Goal: Task Accomplishment & Management: Use online tool/utility

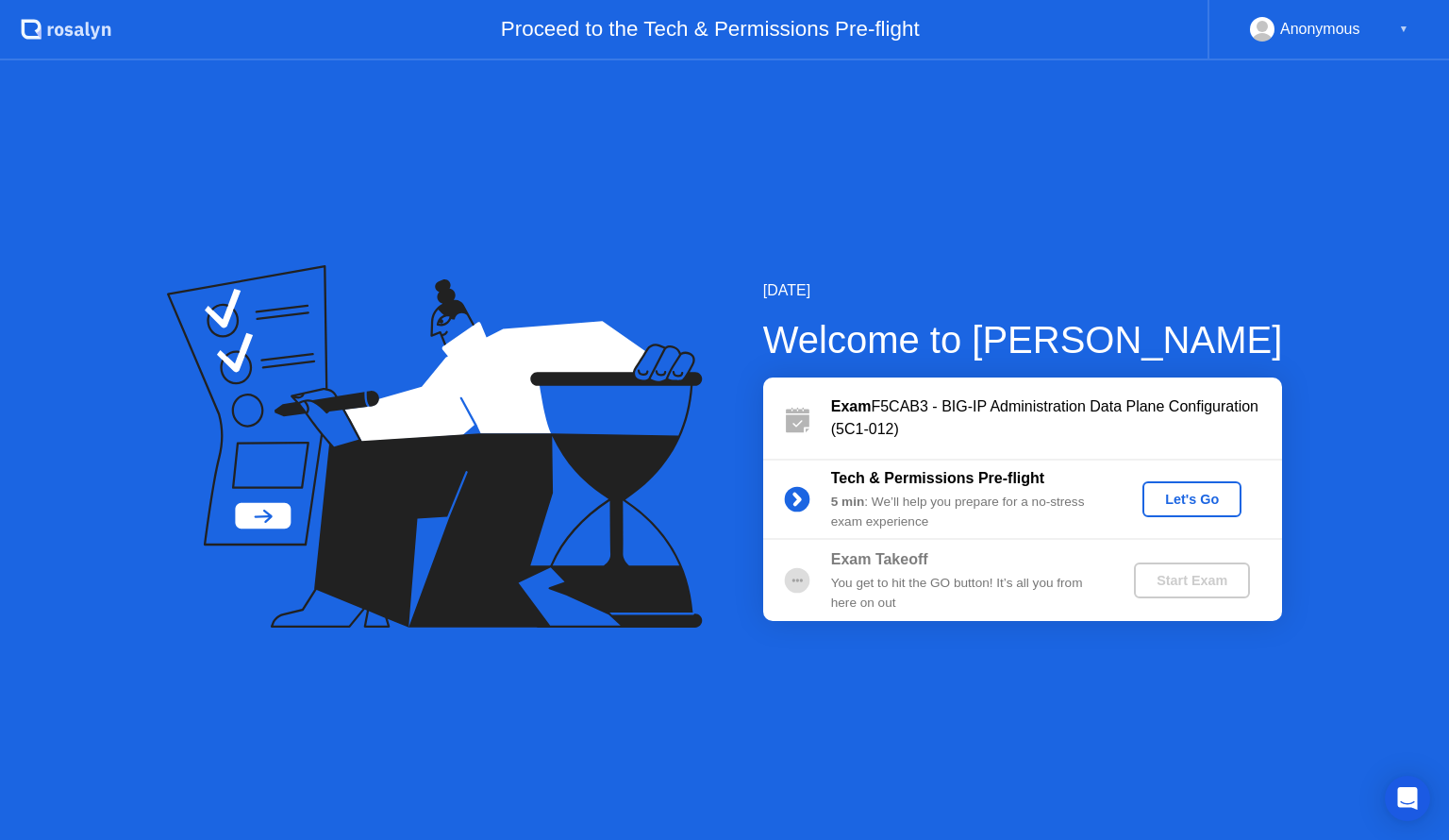
click at [969, 483] on b "Tech & Permissions Pre-flight" at bounding box center [937, 477] width 213 height 16
click at [1192, 500] on div "Let's Go" at bounding box center [1192, 498] width 84 height 15
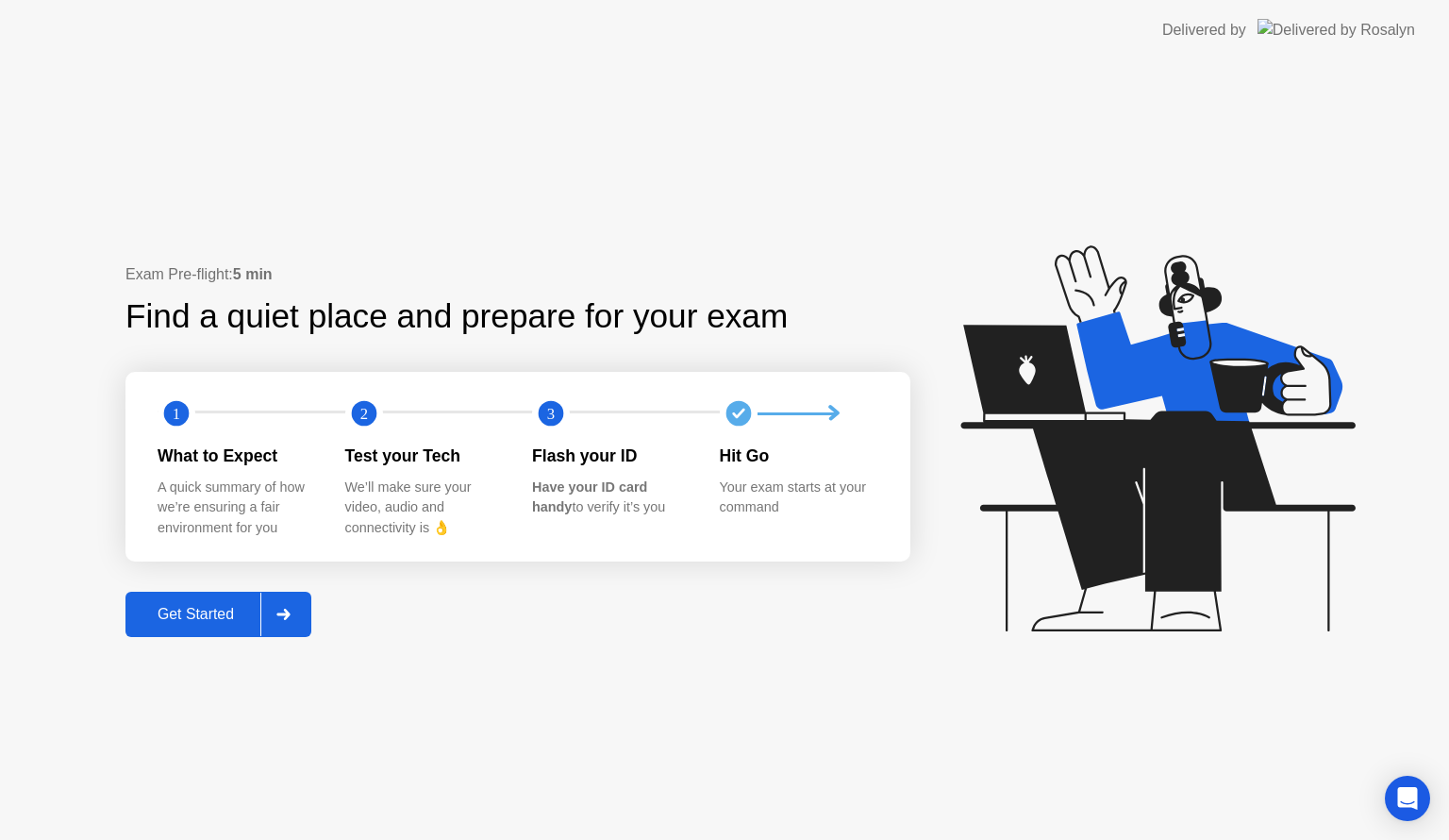
click at [185, 611] on div "Get Started" at bounding box center [196, 614] width 130 height 17
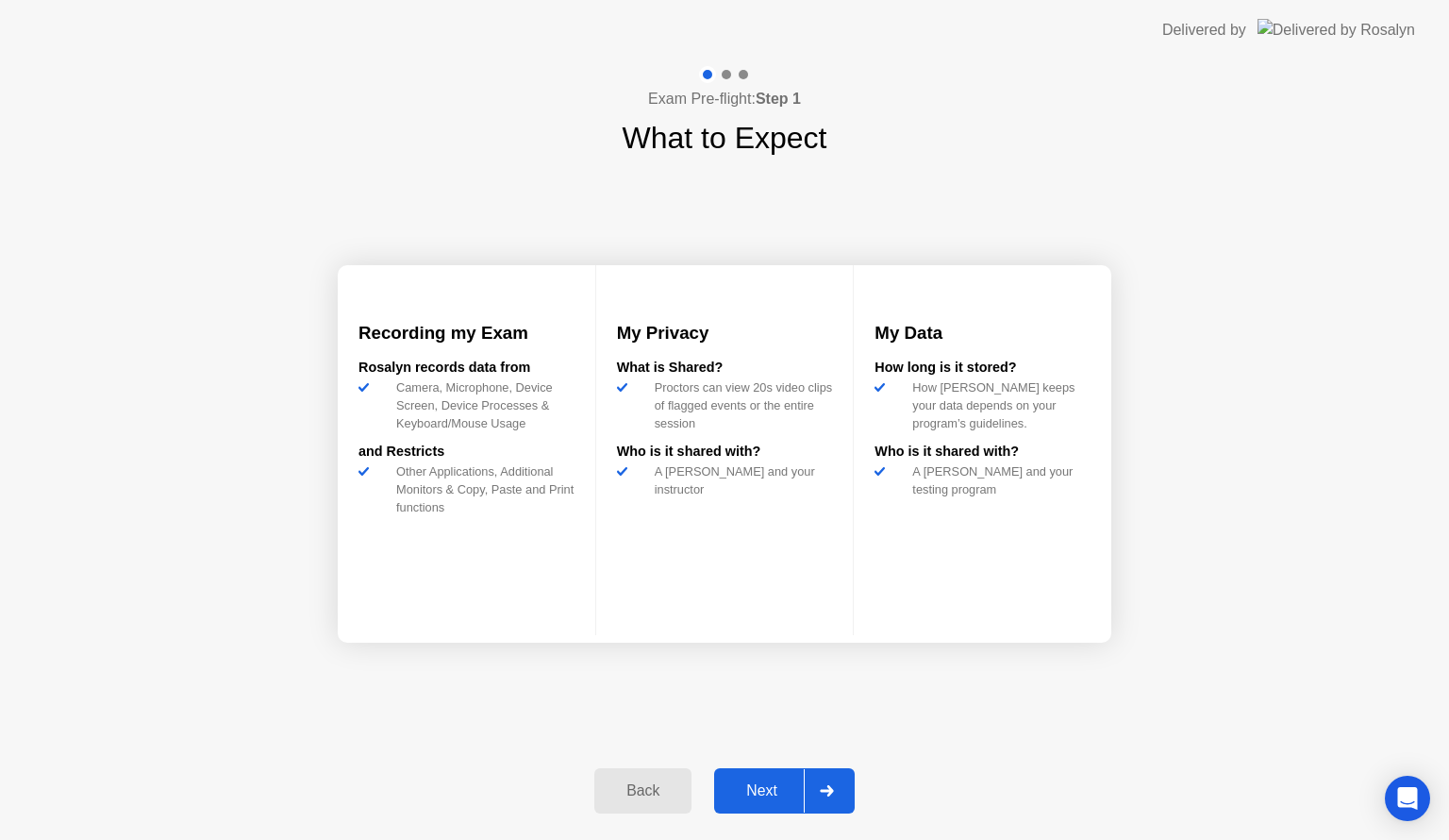
click at [768, 813] on button "Next" at bounding box center [784, 790] width 140 height 45
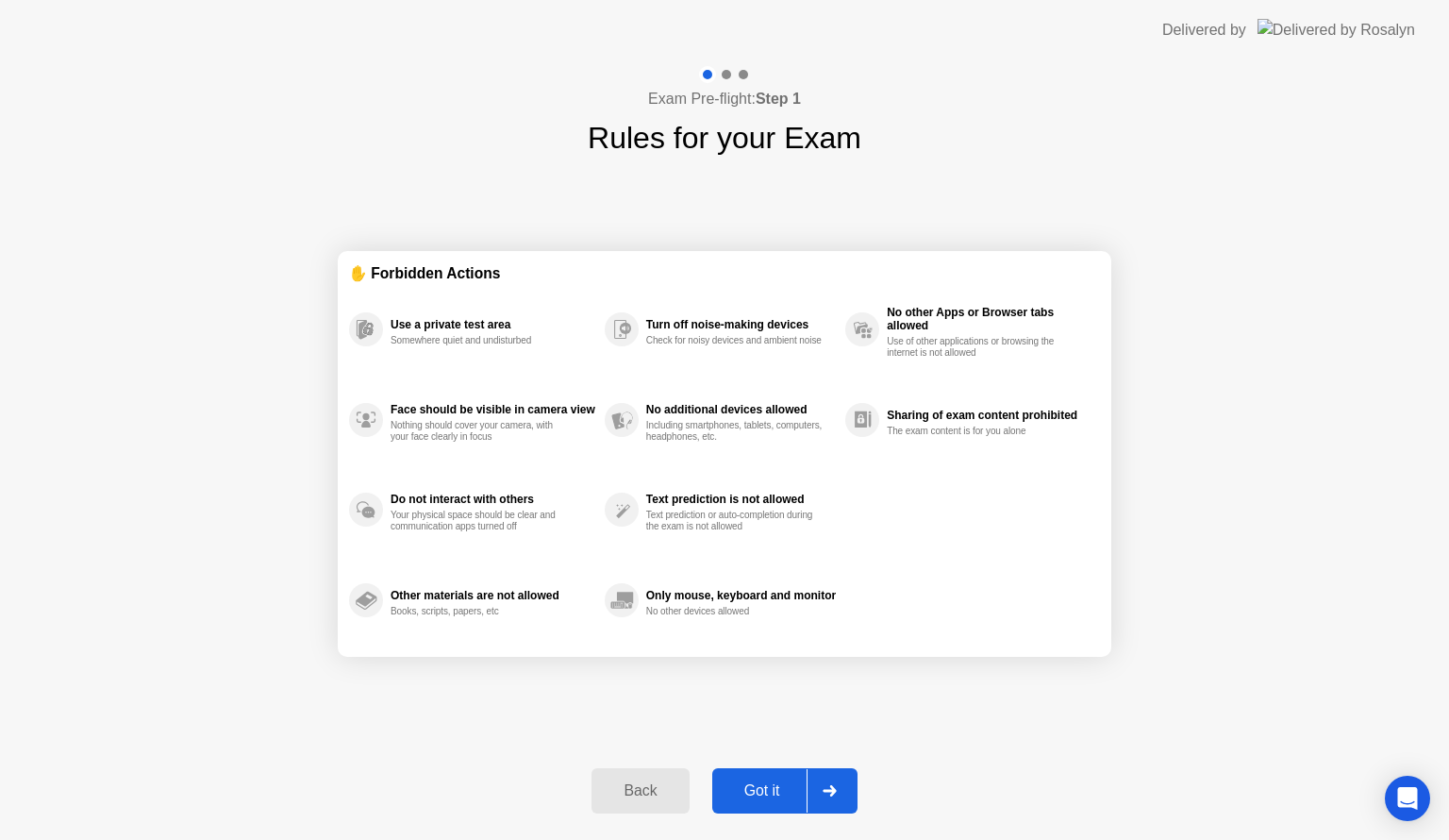
click at [768, 813] on button "Got it" at bounding box center [784, 790] width 145 height 45
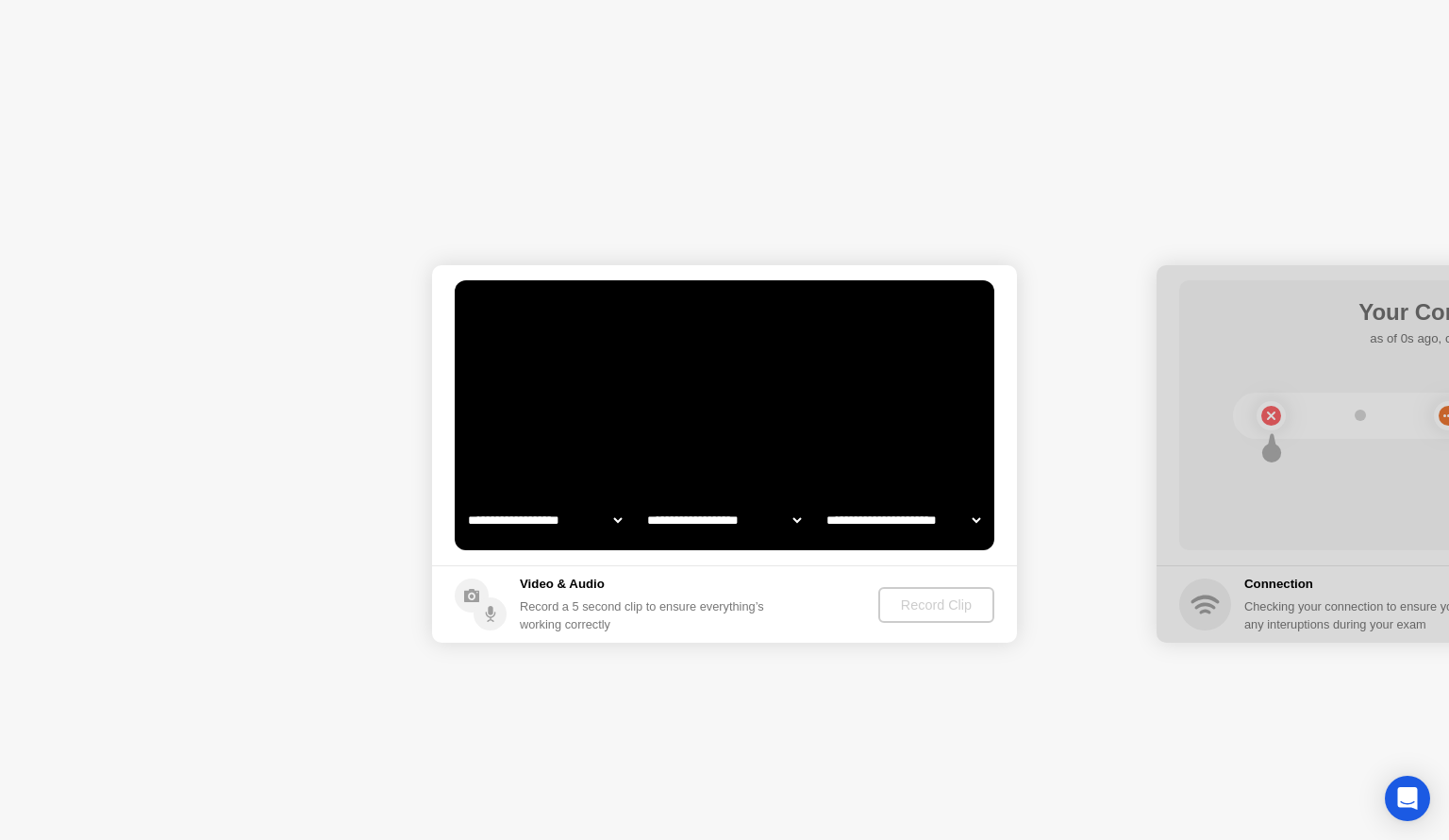
select select "**********"
select select "*******"
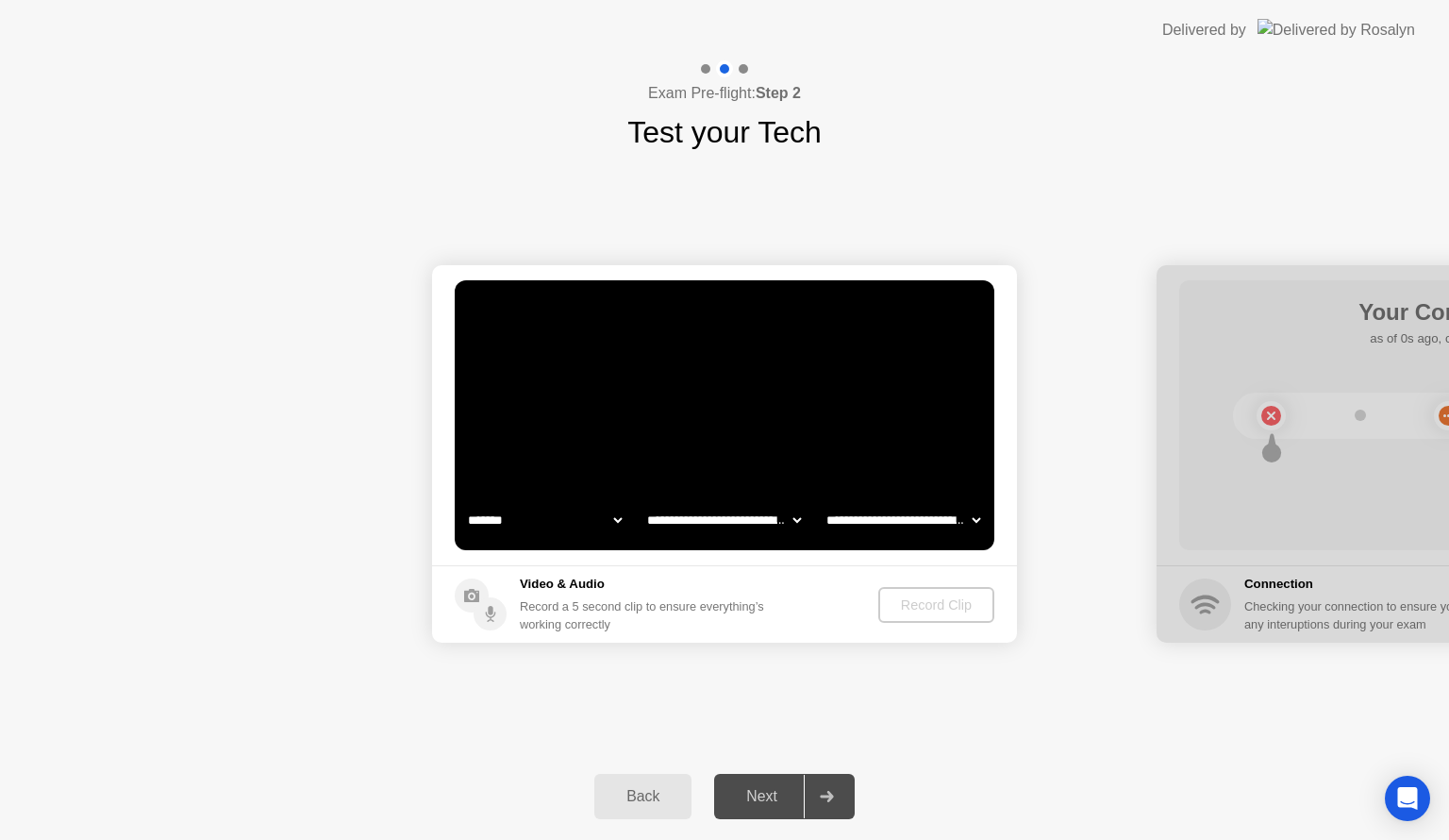
click at [506, 517] on select "**********" at bounding box center [545, 519] width 162 height 38
click at [464, 501] on select "**********" at bounding box center [545, 519] width 162 height 38
click at [508, 570] on footer "Video & Audio Record a 5 second clip to ensure everything’s working correctly R…" at bounding box center [724, 603] width 585 height 77
click at [1441, 619] on div at bounding box center [1449, 453] width 585 height 377
click at [922, 597] on div "Record Clip" at bounding box center [937, 604] width 101 height 15
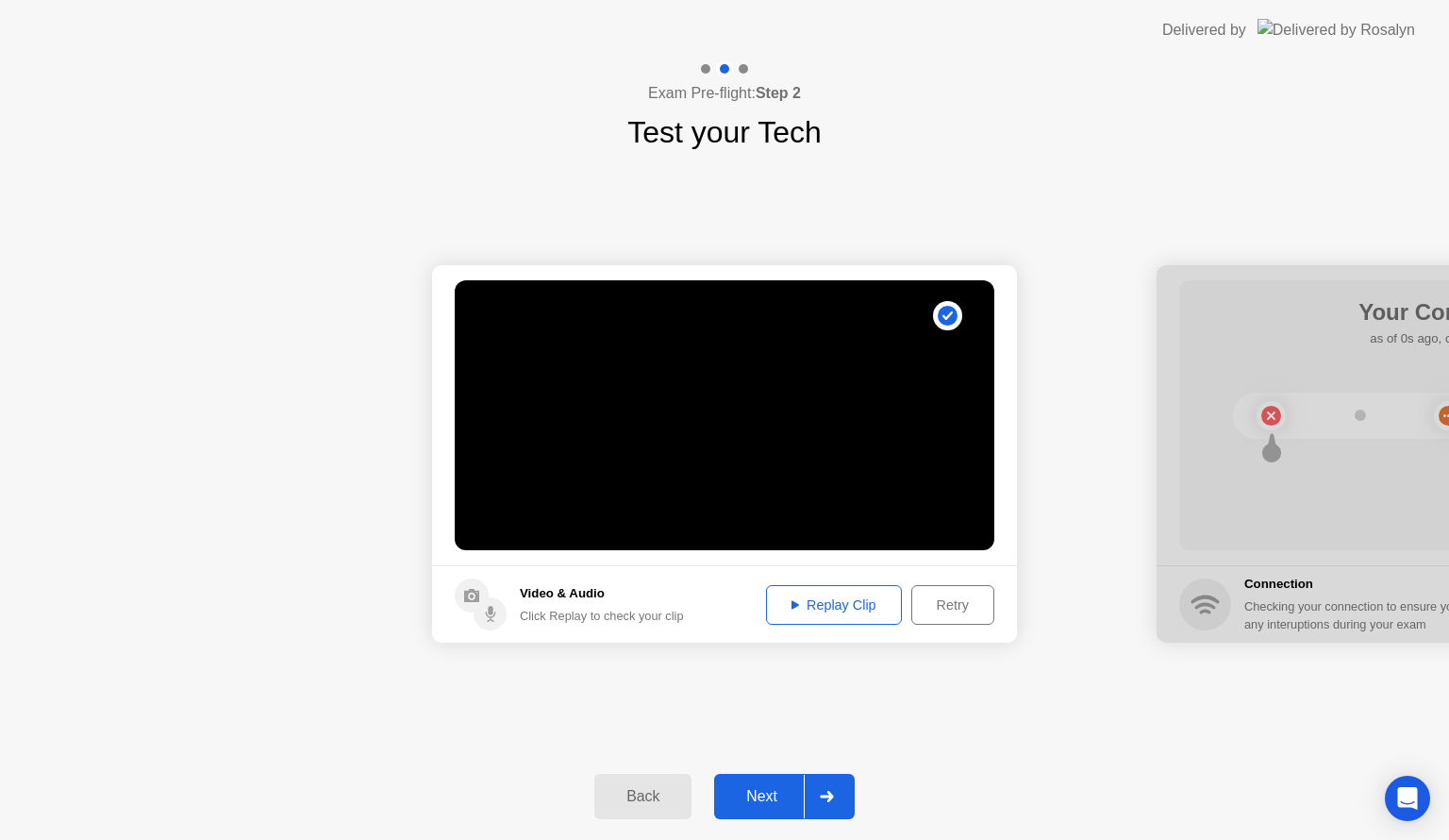
click at [852, 588] on button "Replay Clip" at bounding box center [833, 604] width 135 height 40
click at [758, 796] on div "Next" at bounding box center [762, 795] width 84 height 17
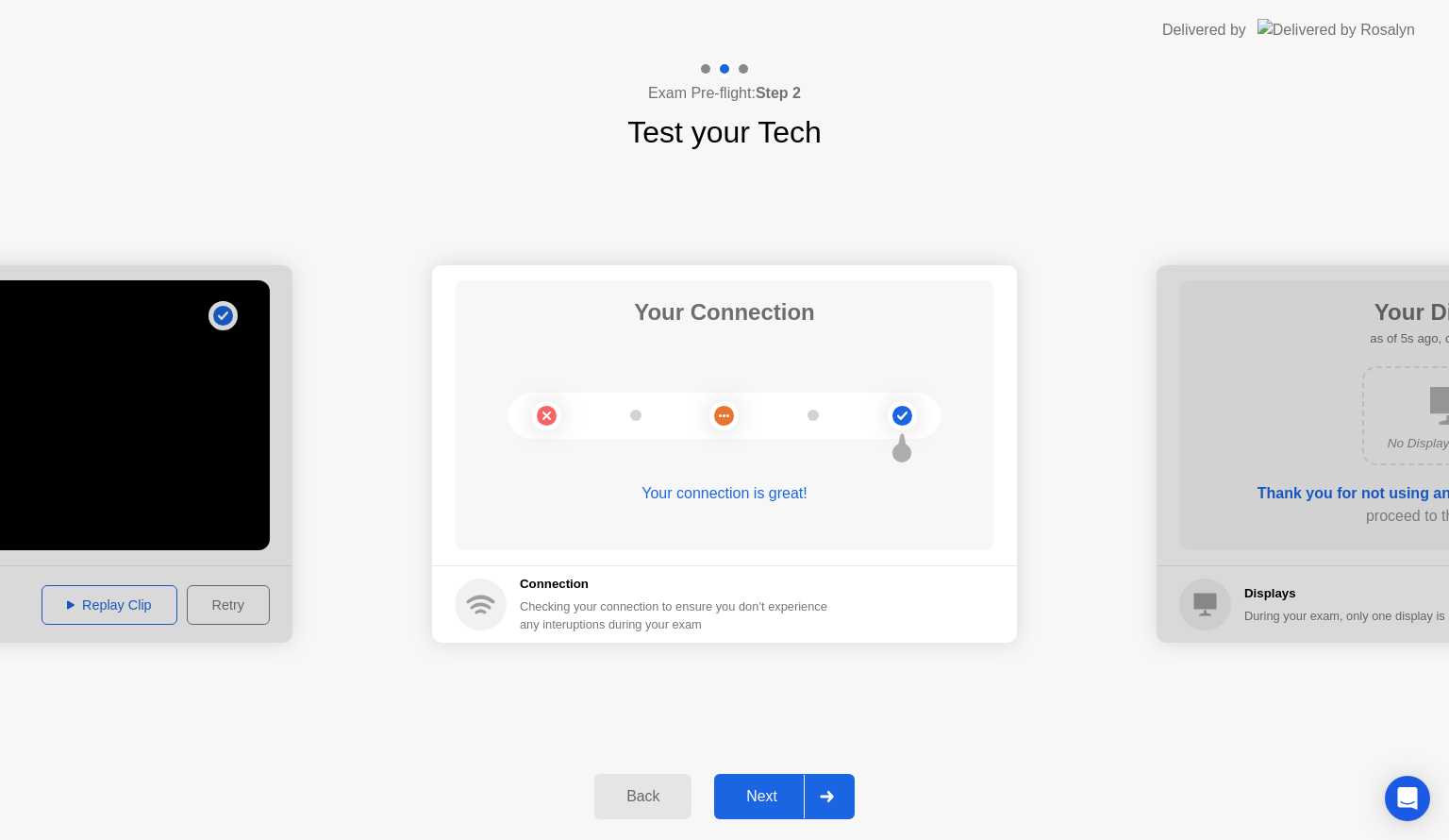
click at [763, 788] on div "Next" at bounding box center [762, 795] width 84 height 17
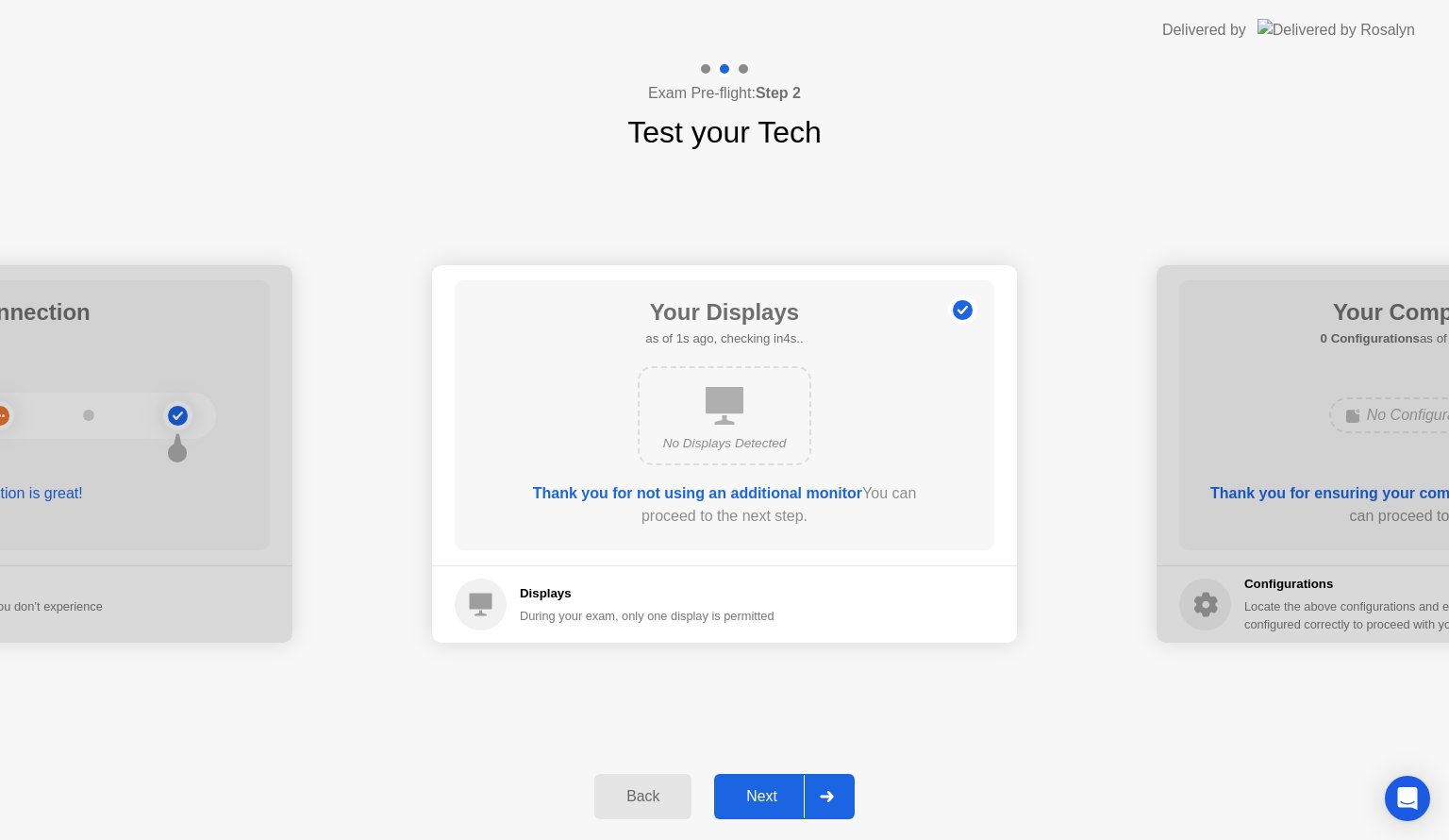
click at [763, 788] on div "Next" at bounding box center [762, 795] width 84 height 17
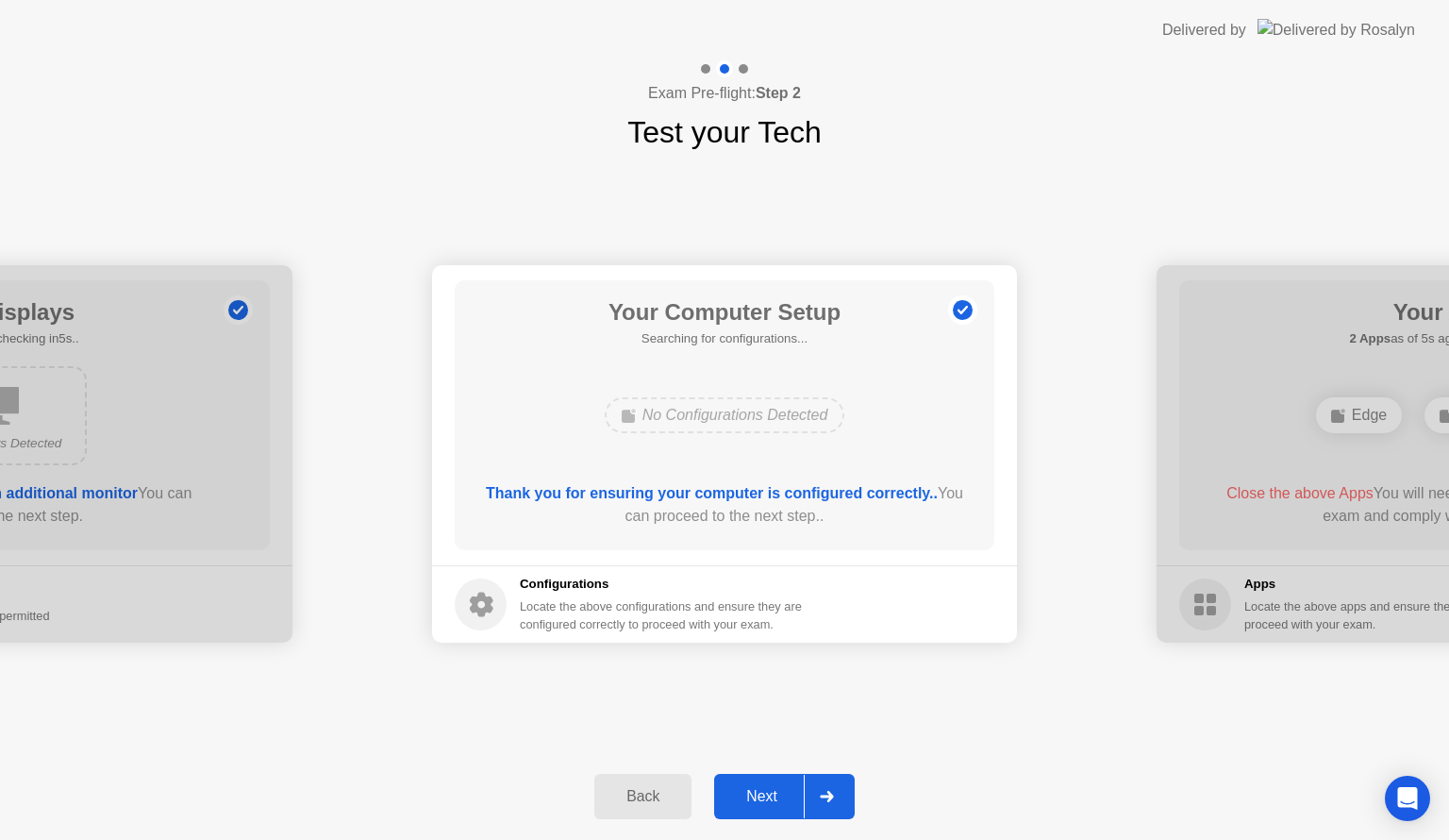
click at [763, 788] on div "Next" at bounding box center [762, 795] width 84 height 17
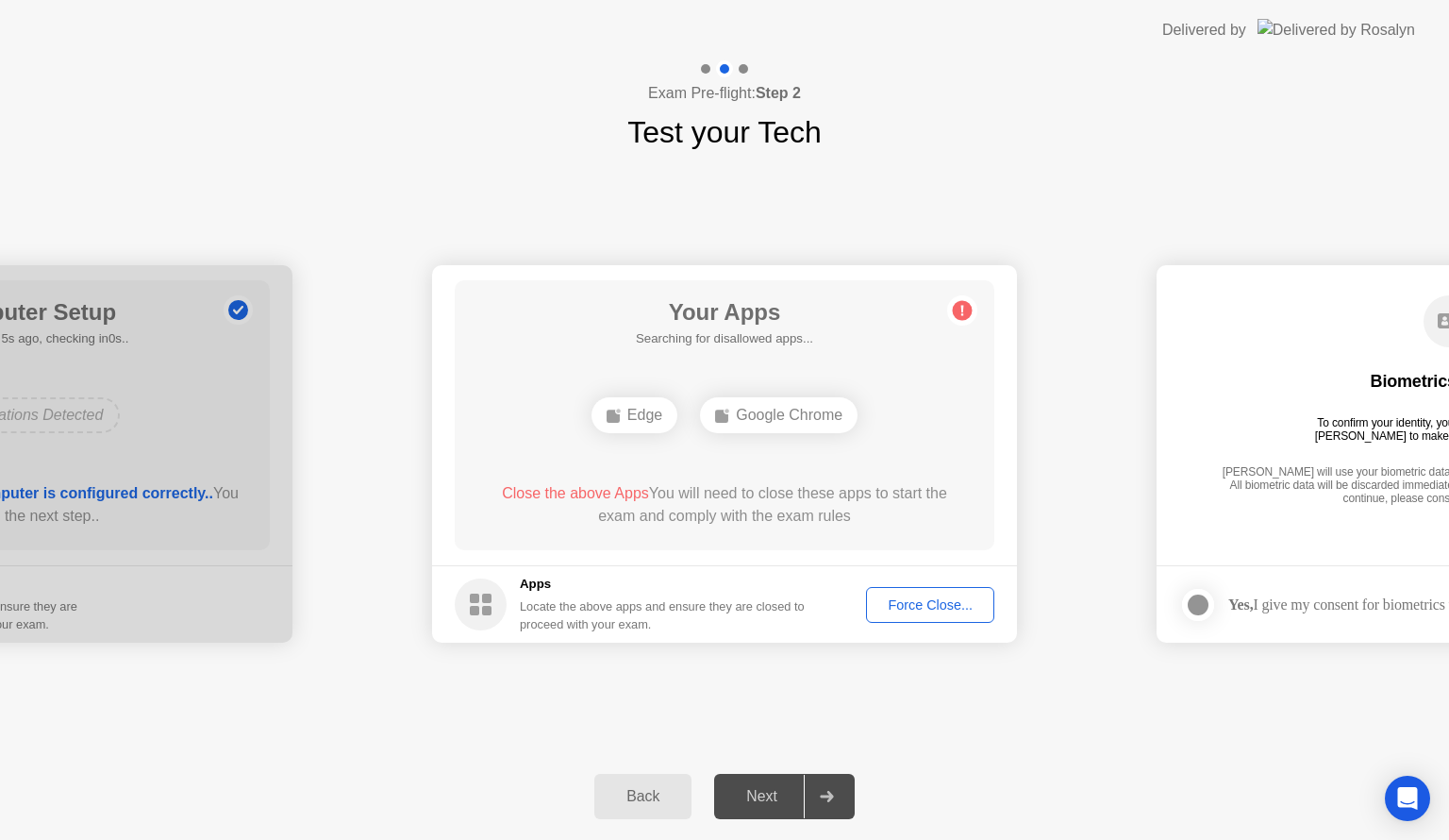
click at [609, 441] on div "Your Apps Searching for disallowed apps... Edge Google Chrome Close the above A…" at bounding box center [725, 415] width 540 height 270
click at [663, 598] on div "Locate the above apps and ensure they are closed to proceed with your exam." at bounding box center [662, 615] width 286 height 36
click at [955, 307] on circle at bounding box center [963, 311] width 19 height 19
click at [934, 606] on div "Force Close..." at bounding box center [930, 604] width 115 height 15
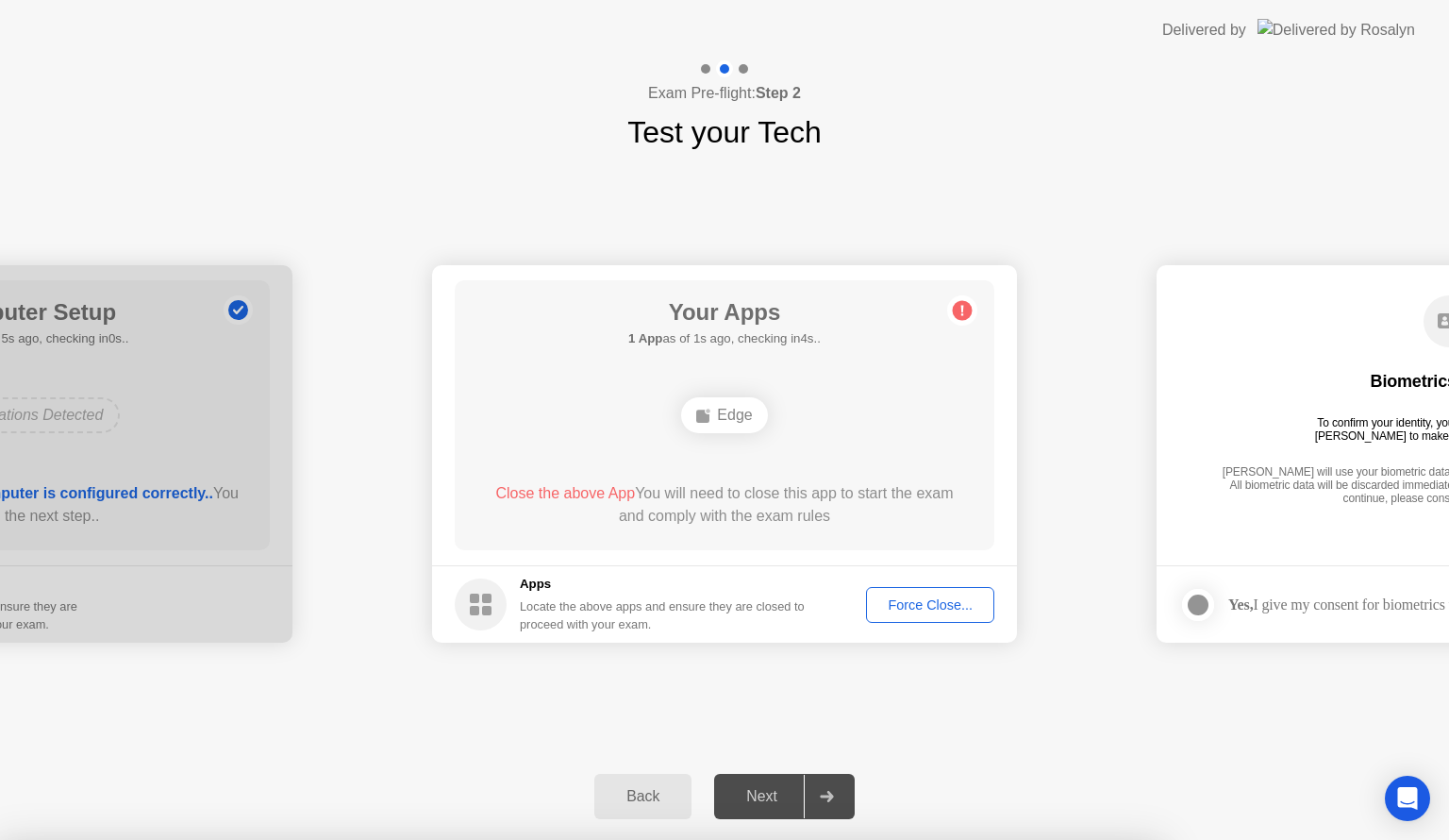
click at [925, 611] on div "Force Close..." at bounding box center [930, 604] width 115 height 15
click at [858, 549] on div "Your Apps 1 App as of 1s ago, checking in4s.. Edge Close the above App You will…" at bounding box center [725, 415] width 540 height 270
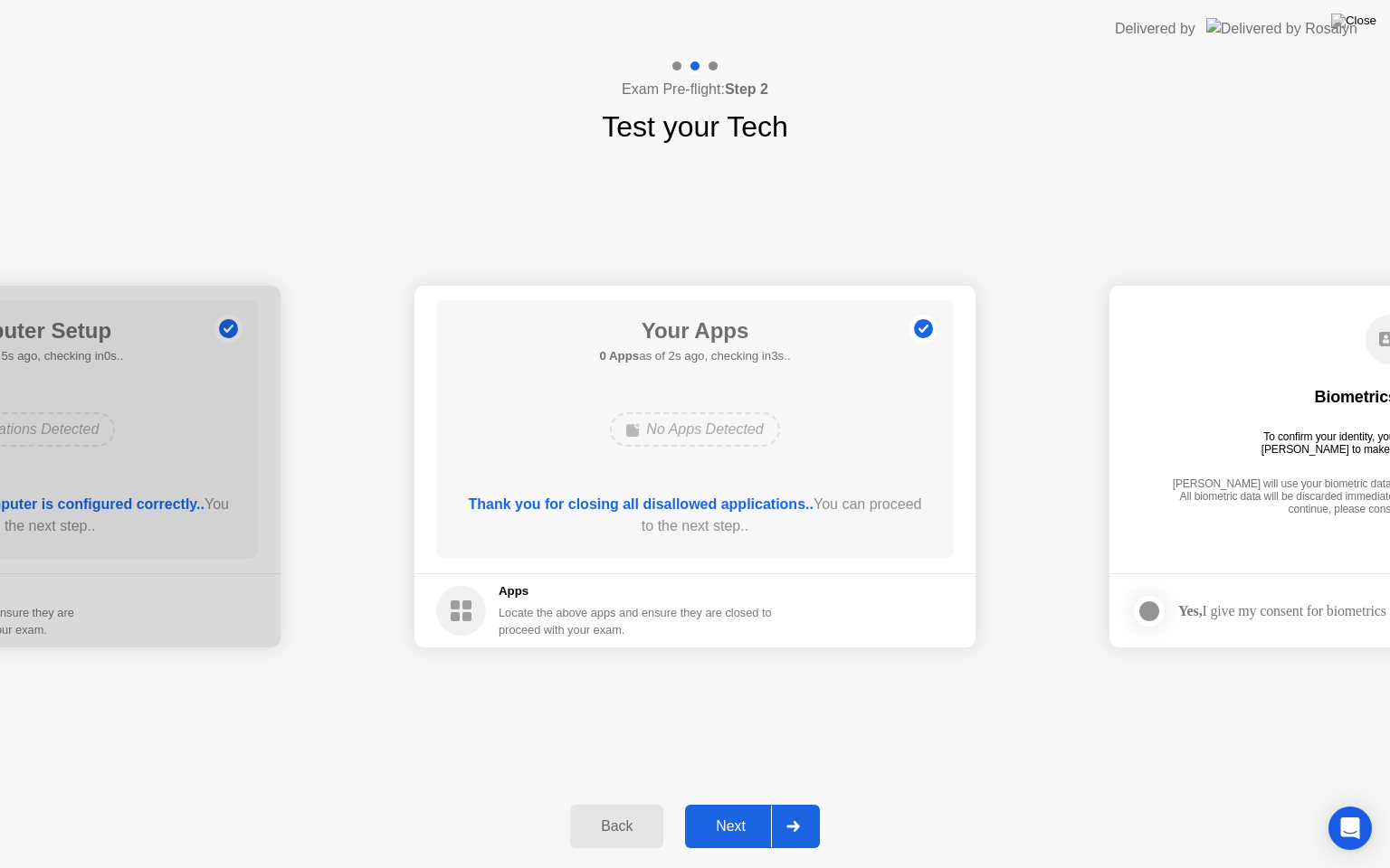
click at [754, 804] on div "Next" at bounding box center [731, 826] width 80 height 16
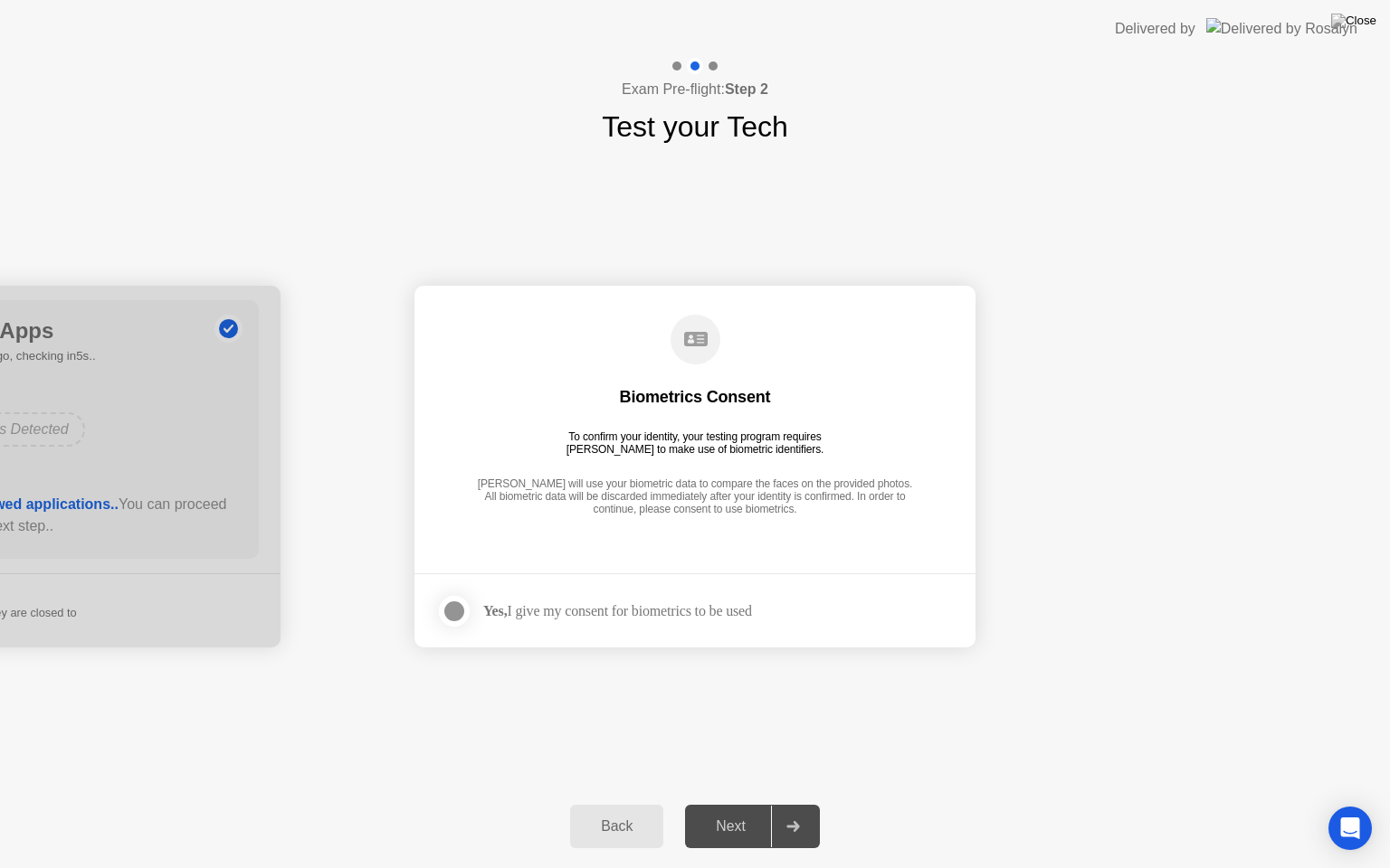
click at [701, 619] on div "Yes, I give my consent for biometrics to be used" at bounding box center [618, 611] width 269 height 17
click at [595, 632] on footer "Yes, I give my consent for biometrics to be used" at bounding box center [695, 610] width 561 height 74
click at [490, 610] on strong "Yes," at bounding box center [494, 611] width 23 height 15
click at [462, 610] on div at bounding box center [453, 611] width 21 height 21
click at [744, 804] on button "Next" at bounding box center [752, 827] width 135 height 43
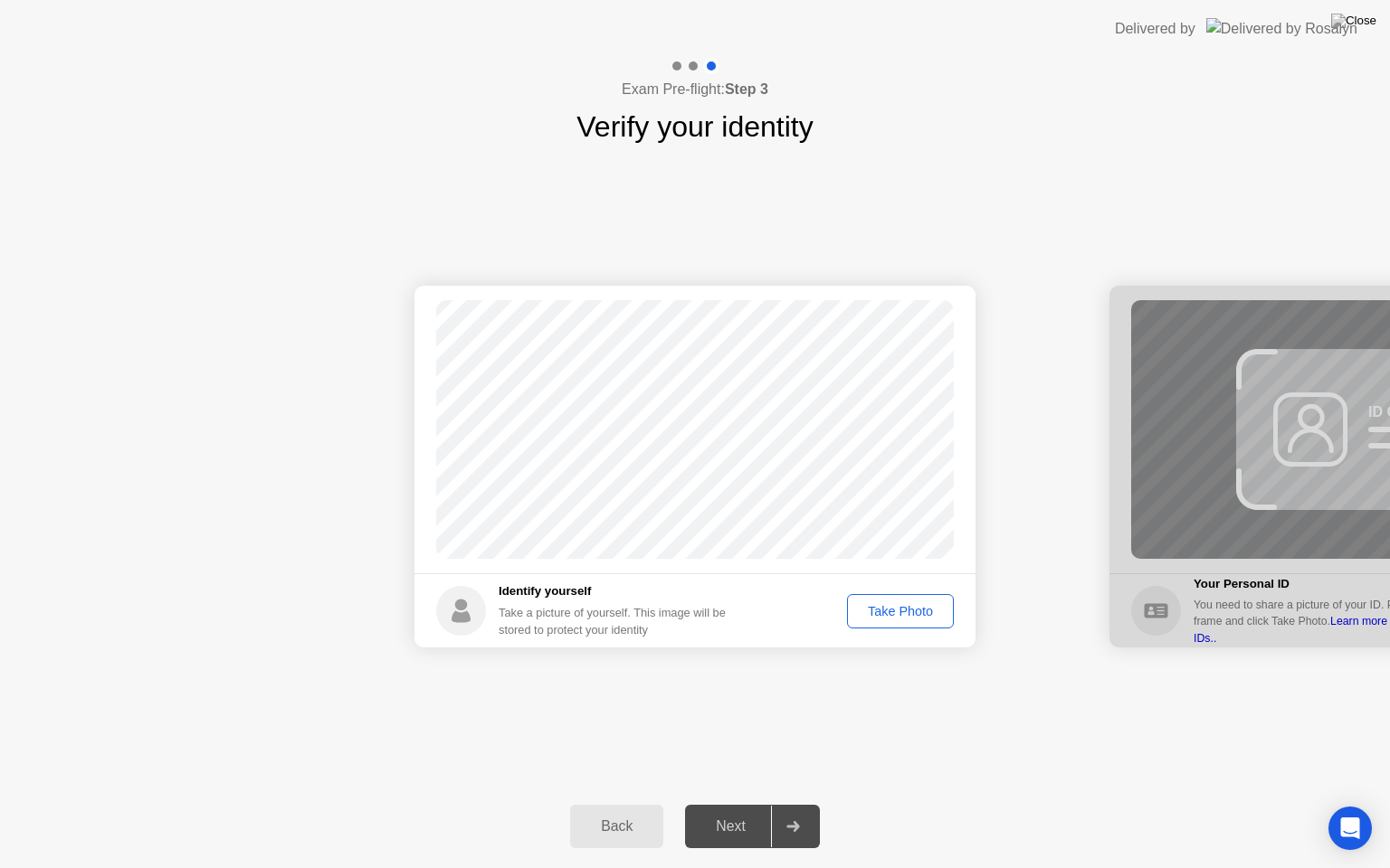
click at [924, 609] on div "Take Photo" at bounding box center [900, 611] width 94 height 14
click at [722, 804] on div "Next" at bounding box center [731, 826] width 80 height 16
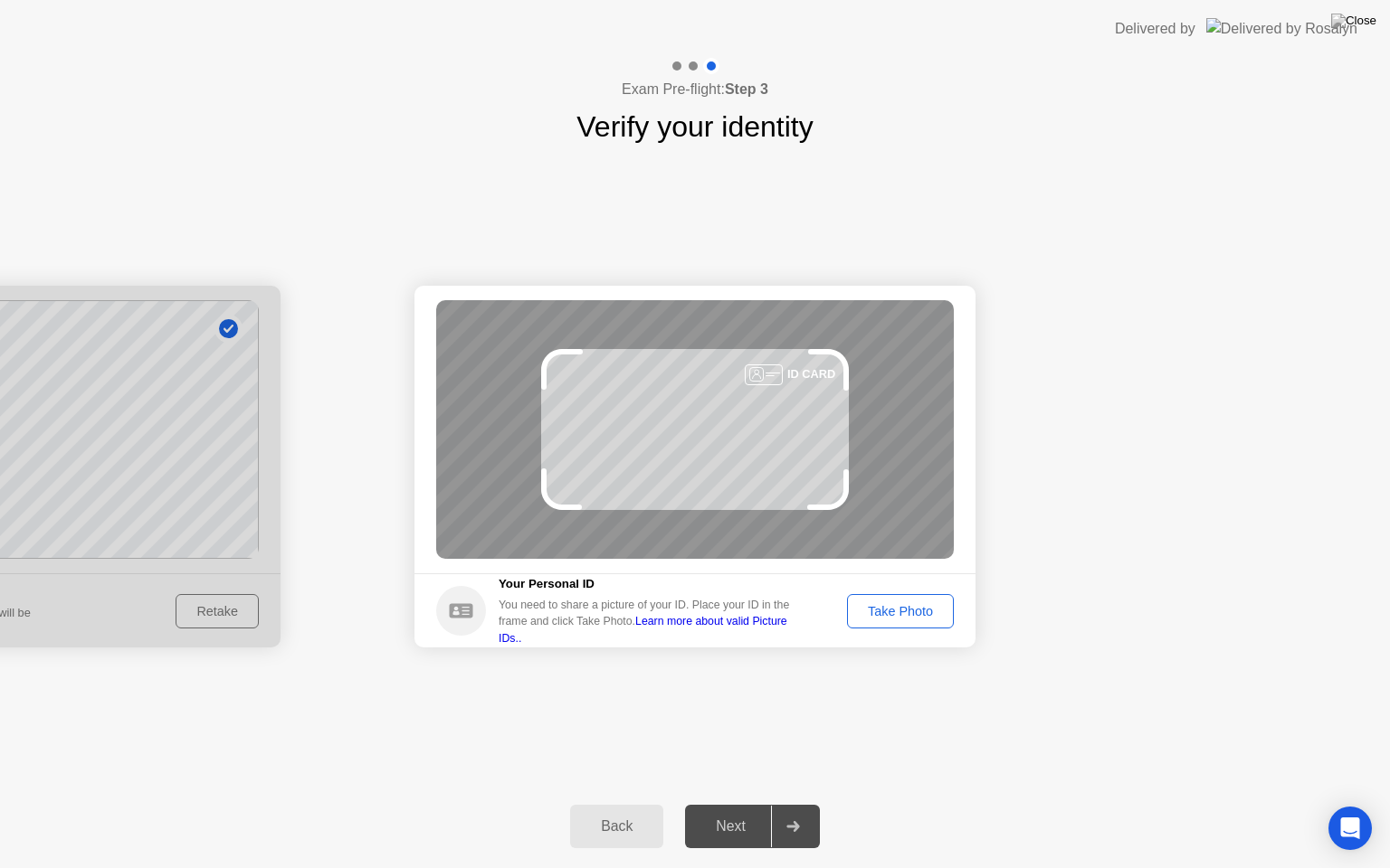
click at [722, 804] on div "Next" at bounding box center [731, 826] width 80 height 16
click at [7, 482] on div at bounding box center [0, 466] width 561 height 362
click at [935, 620] on button "Take Photo" at bounding box center [900, 611] width 107 height 35
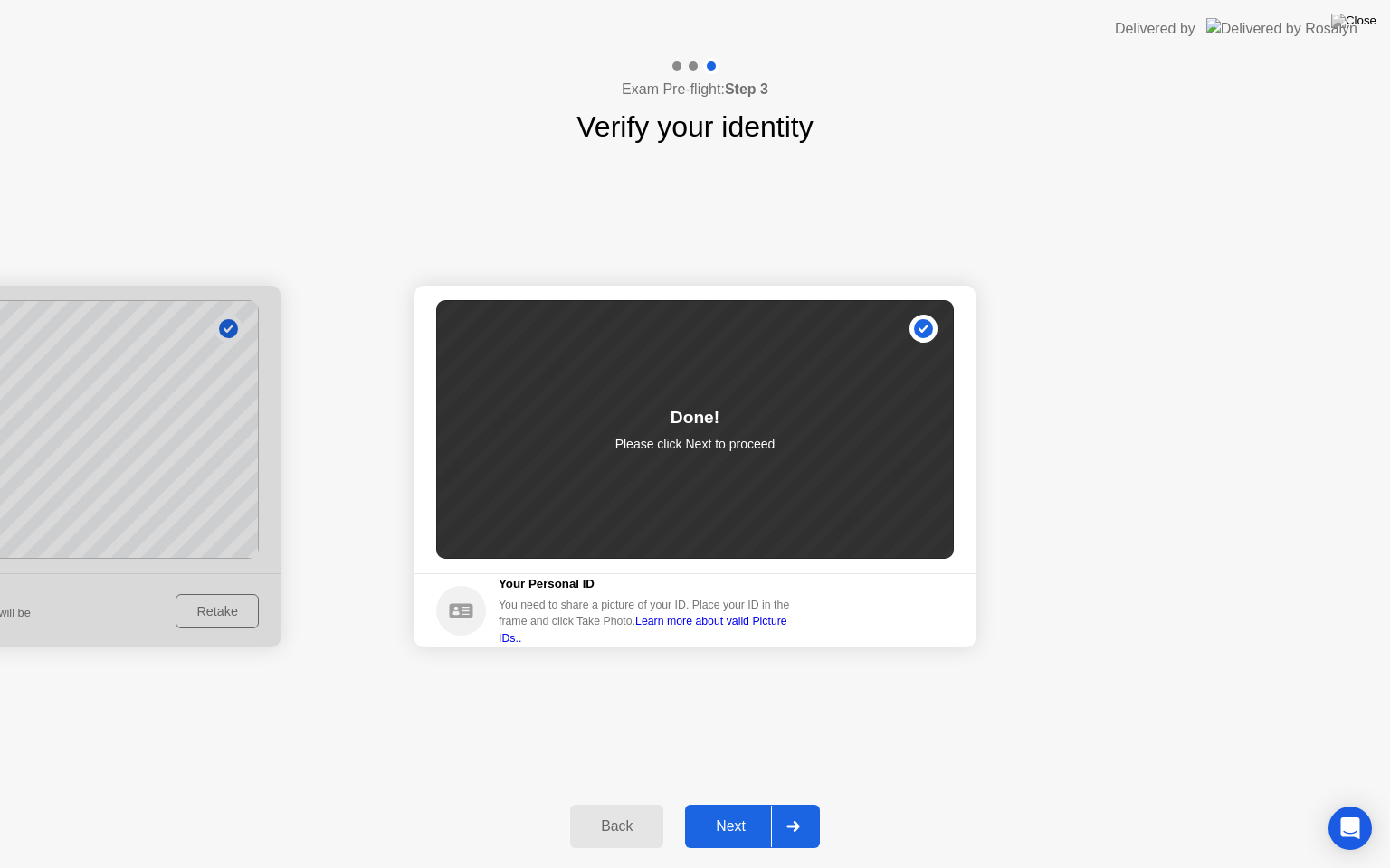
drag, startPoint x: 827, startPoint y: 867, endPoint x: 843, endPoint y: 657, distance: 210.6
click at [796, 804] on div "Back Next" at bounding box center [695, 826] width 1390 height 83
click at [727, 804] on div "Next" at bounding box center [731, 826] width 80 height 16
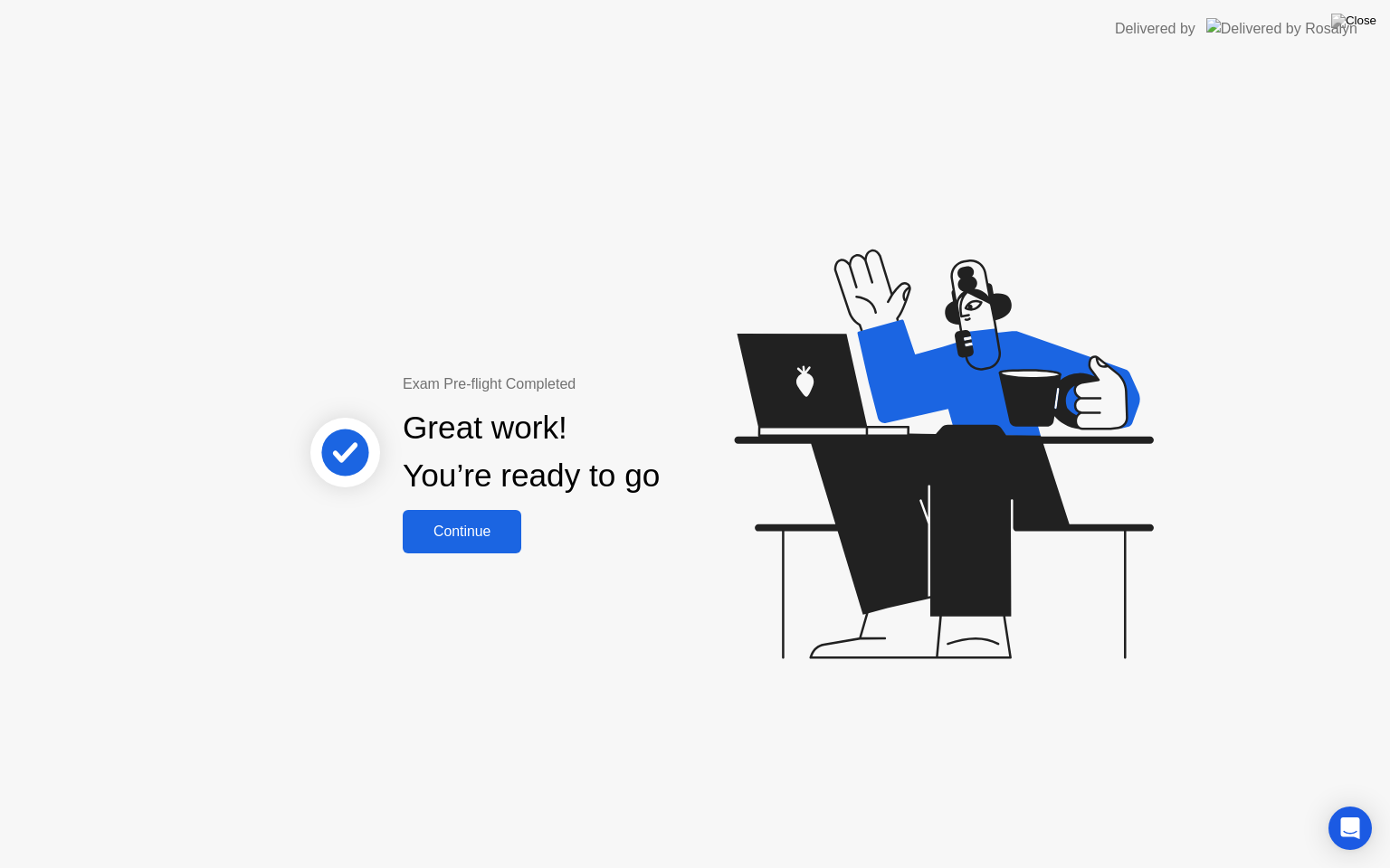
click at [503, 534] on div "Continue" at bounding box center [462, 532] width 107 height 16
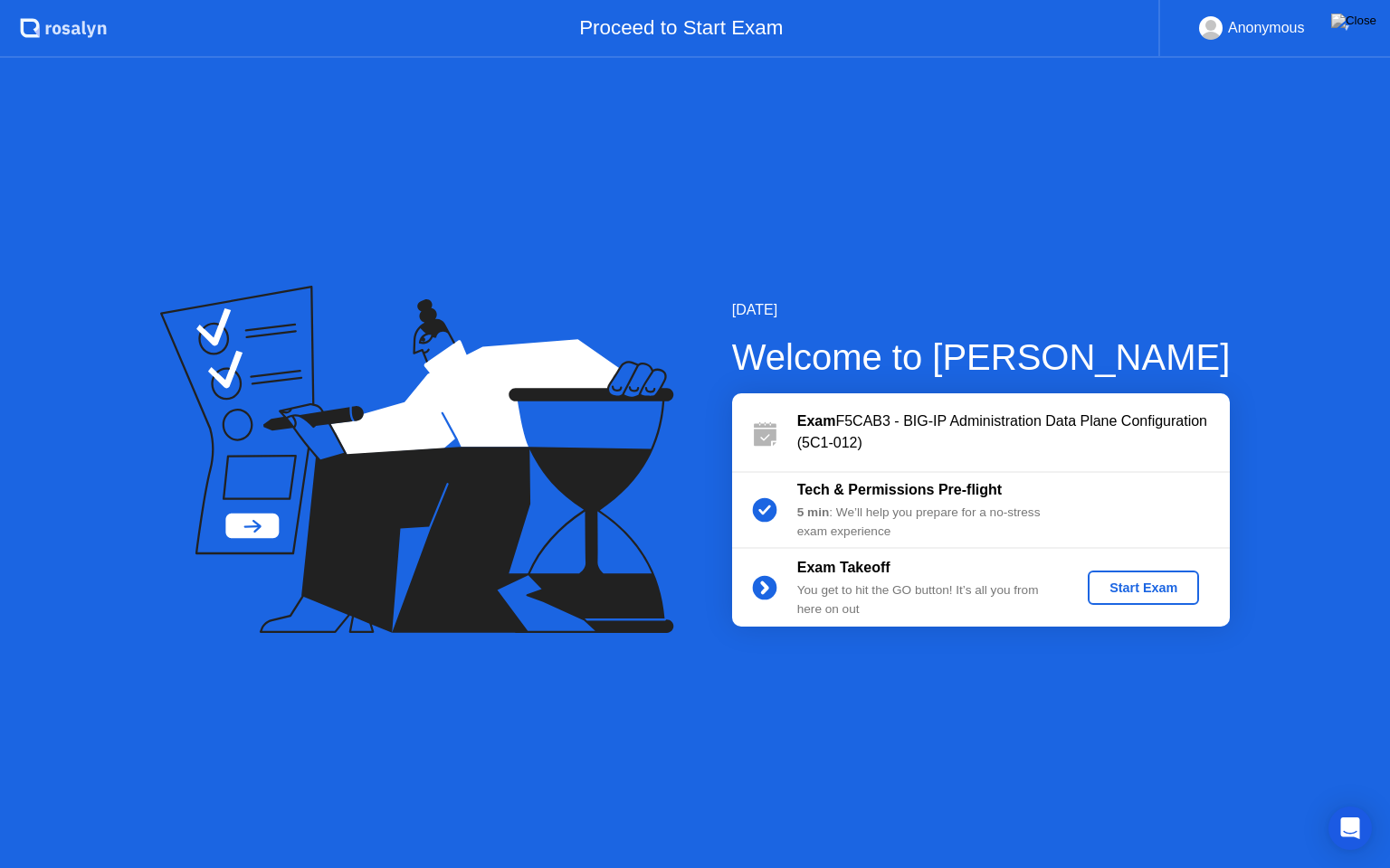
click at [1148, 601] on button "Start Exam" at bounding box center [1143, 588] width 111 height 35
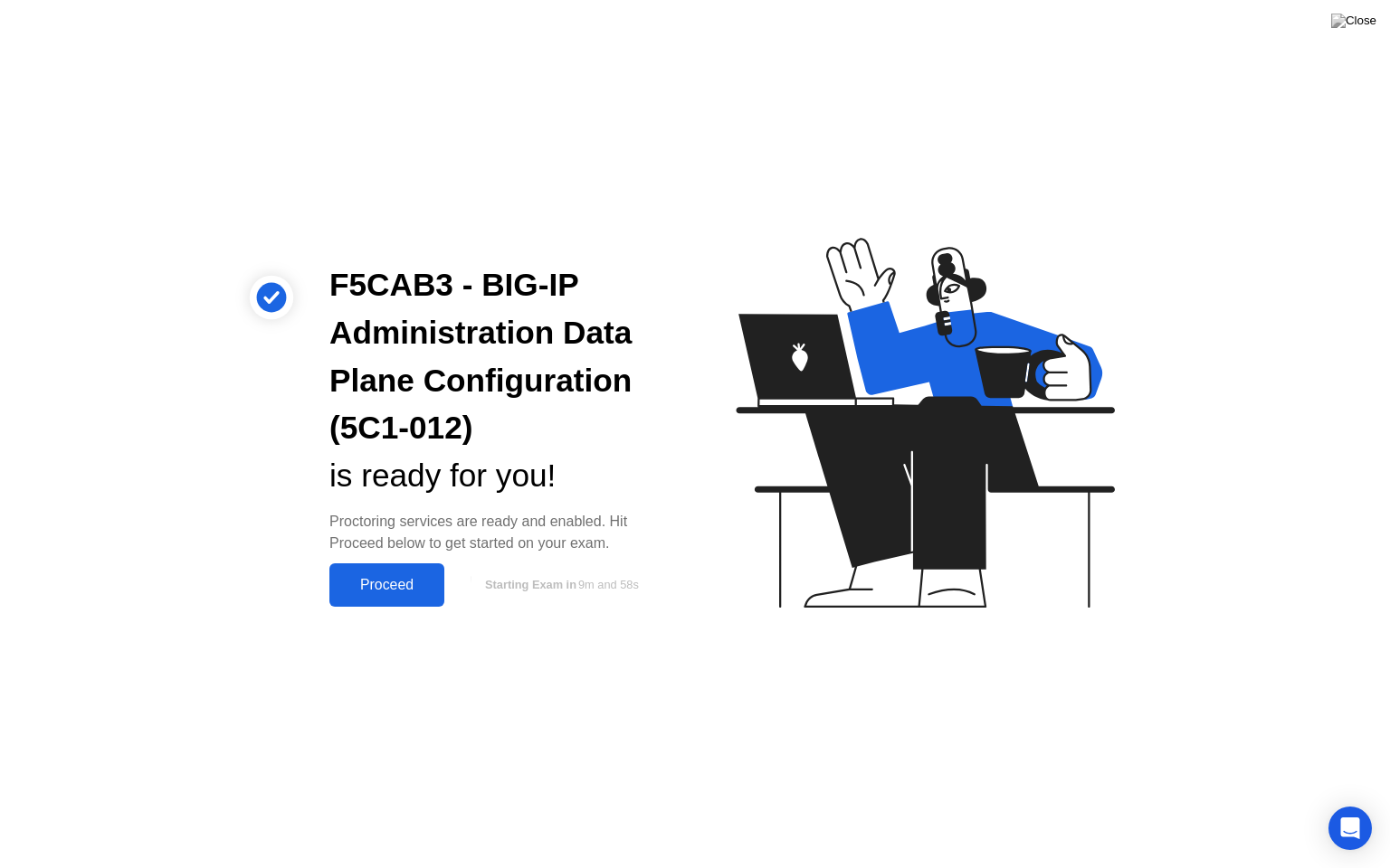
click at [389, 582] on div "Proceed" at bounding box center [386, 585] width 104 height 16
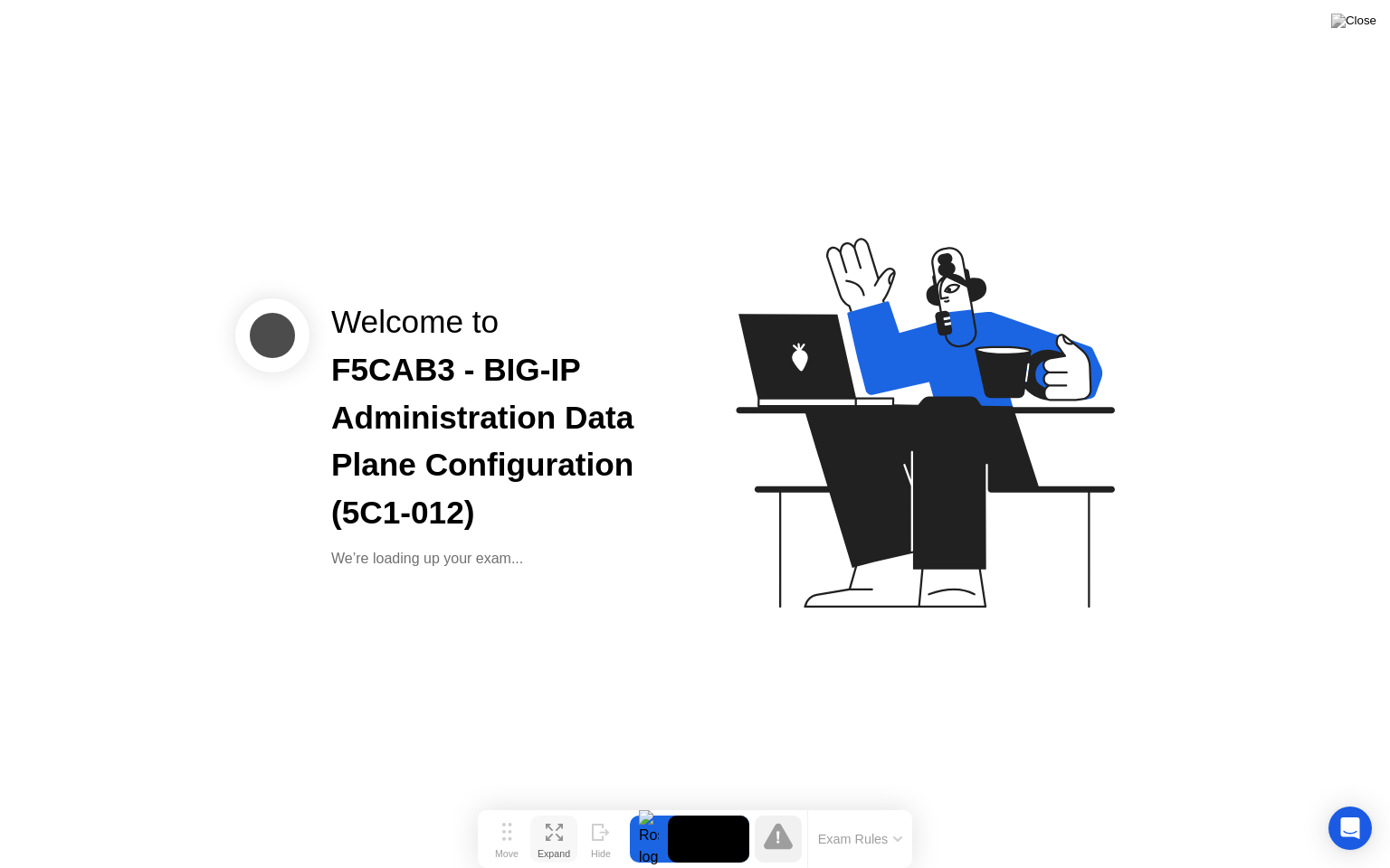
click at [563, 804] on button "Expand" at bounding box center [553, 839] width 47 height 47
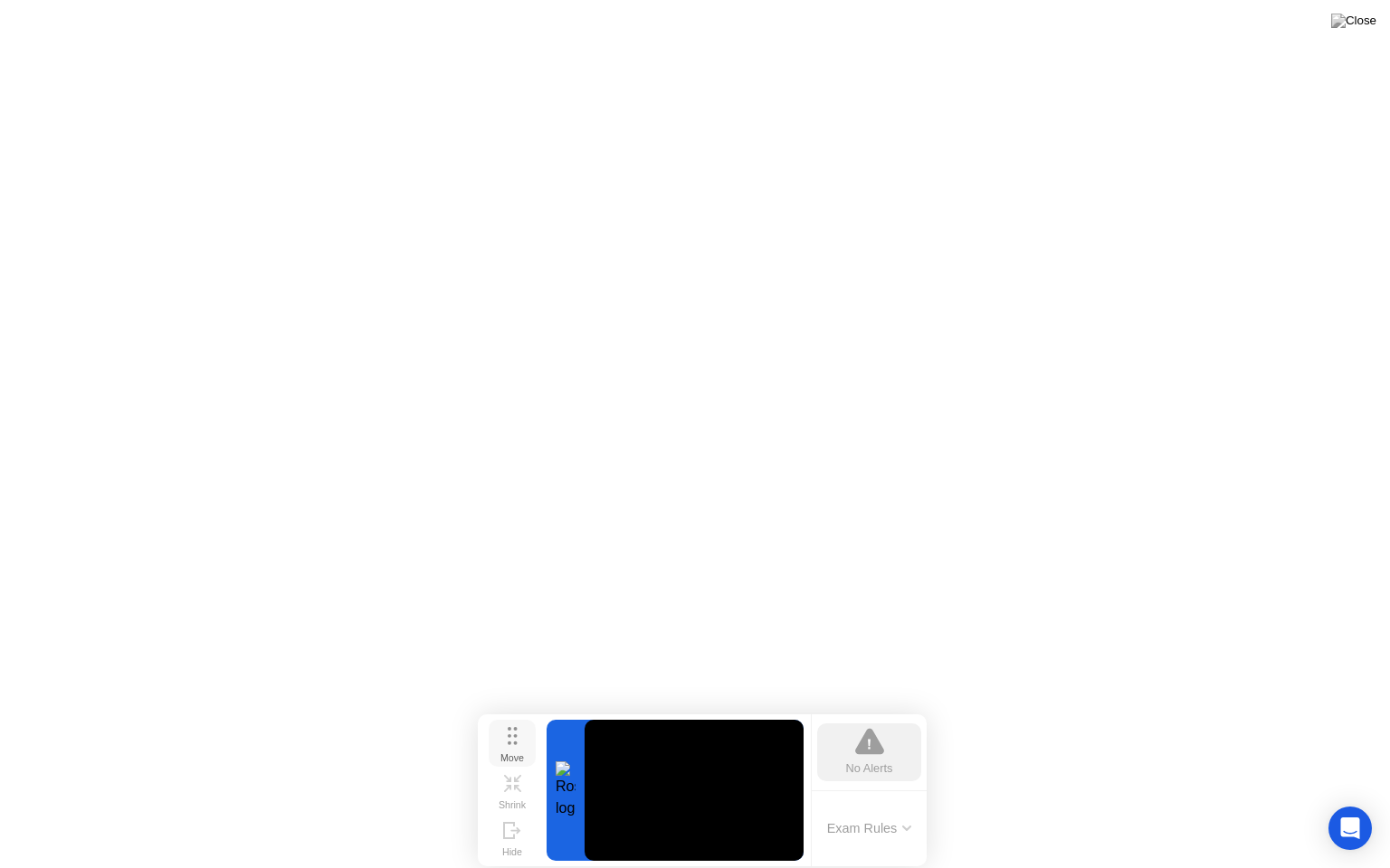
drag, startPoint x: 512, startPoint y: 733, endPoint x: 979, endPoint y: 676, distance: 470.5
click at [518, 727] on icon at bounding box center [512, 735] width 10 height 18
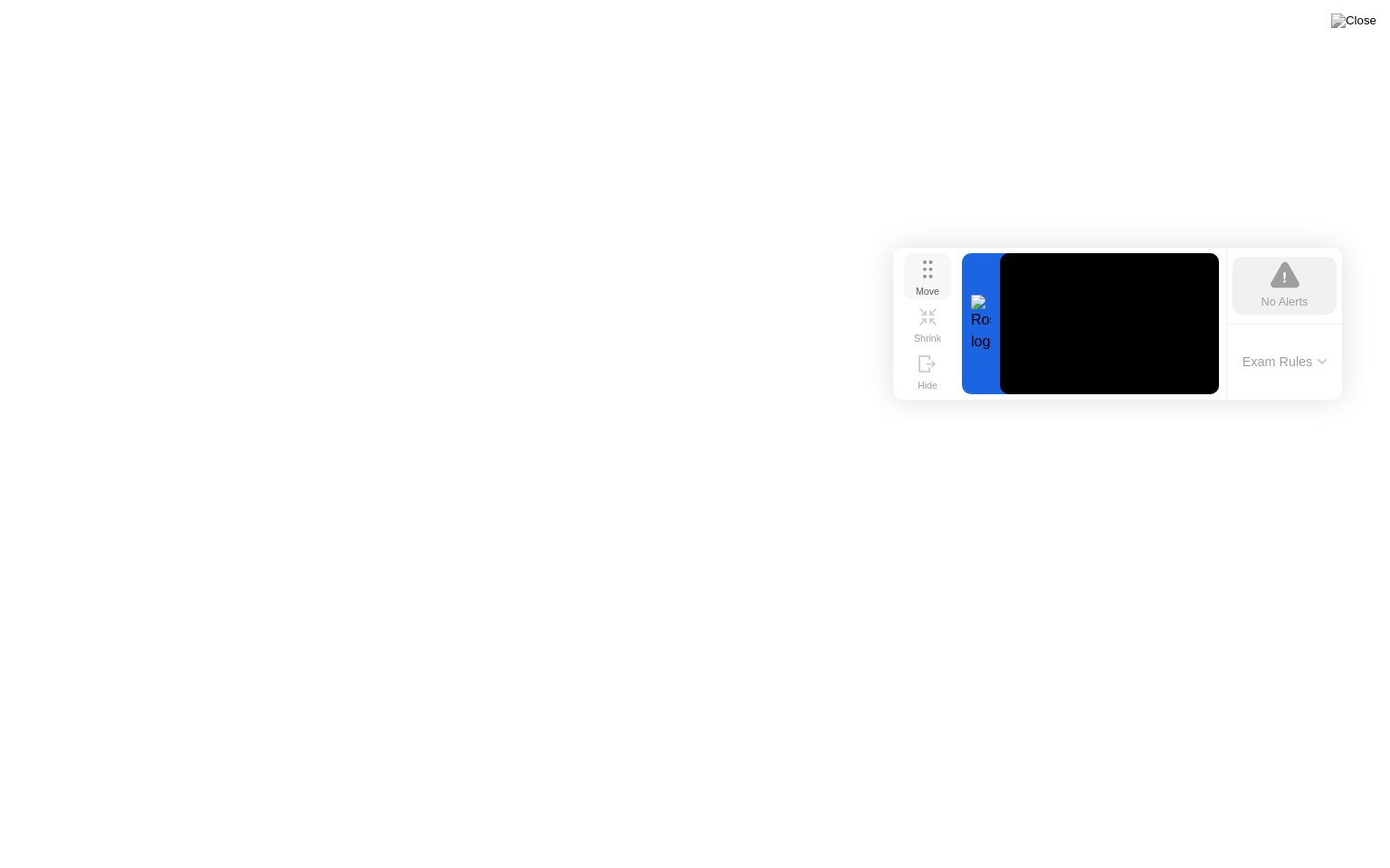
drag, startPoint x: 970, startPoint y: 676, endPoint x: 922, endPoint y: 277, distance: 401.9
click at [922, 277] on button "Move" at bounding box center [927, 277] width 47 height 47
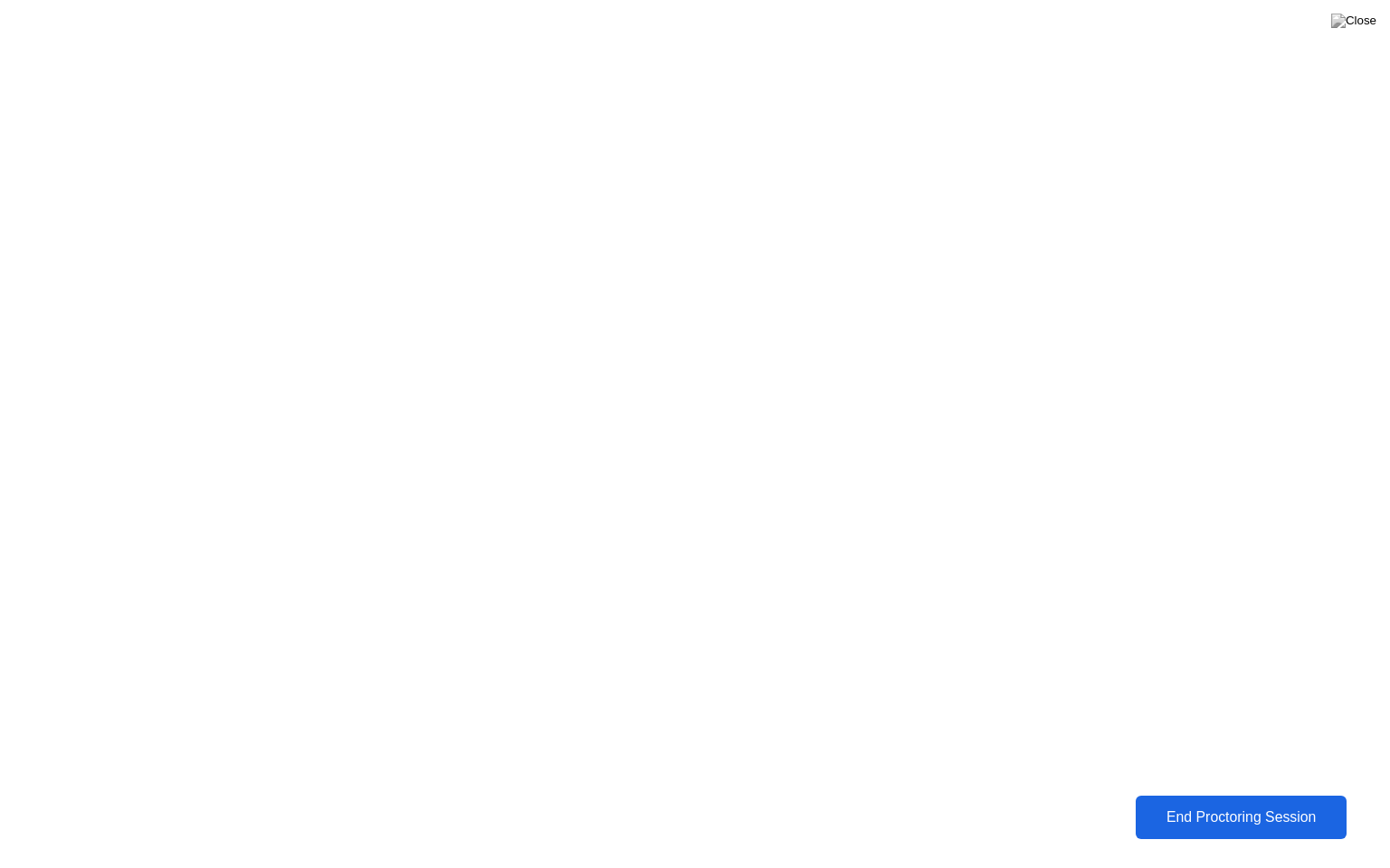
click at [1240, 804] on div "End Proctoring Session" at bounding box center [1240, 817] width 203 height 16
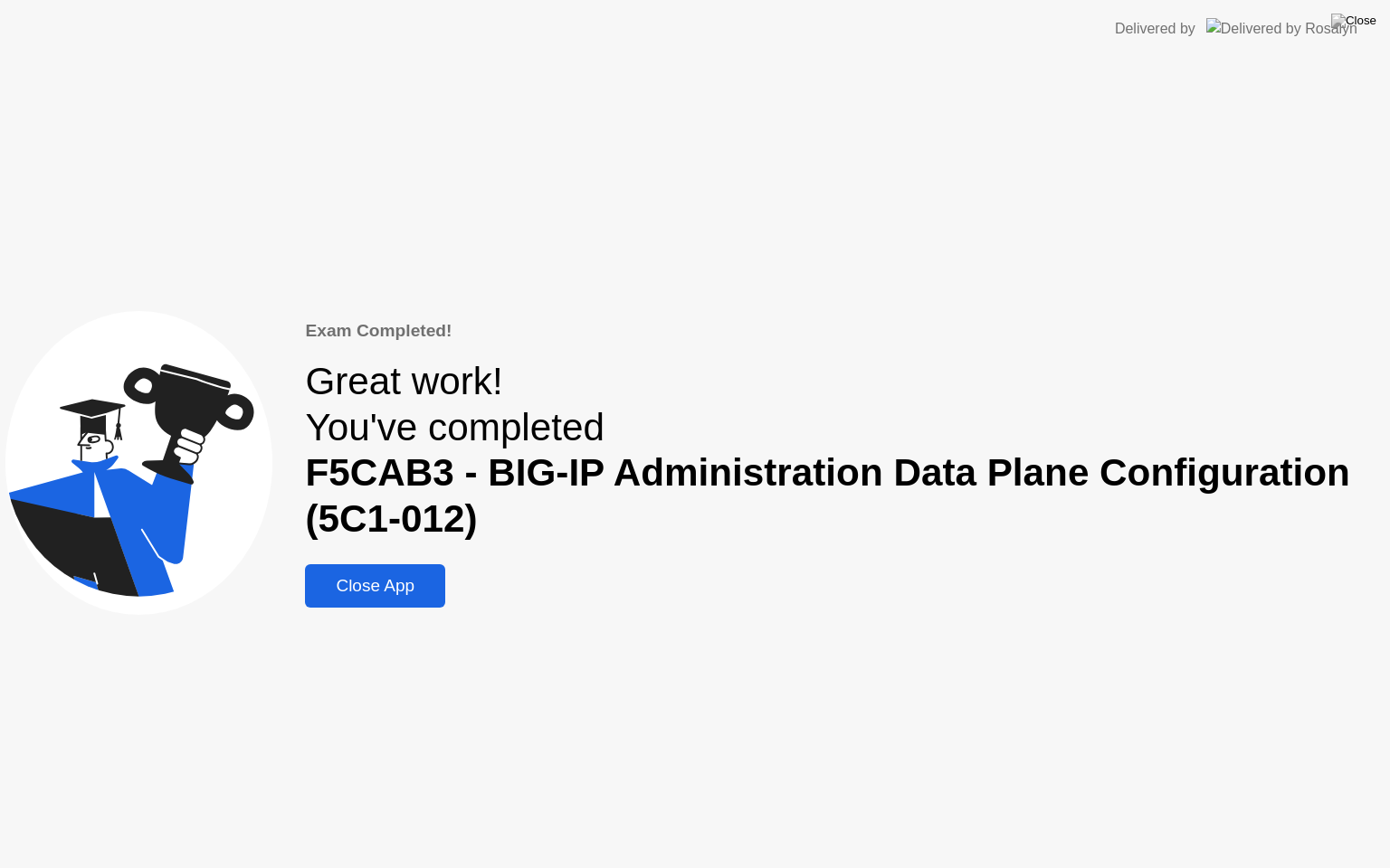
click at [360, 582] on div "Close App" at bounding box center [375, 586] width 129 height 20
